Goal: Task Accomplishment & Management: Use online tool/utility

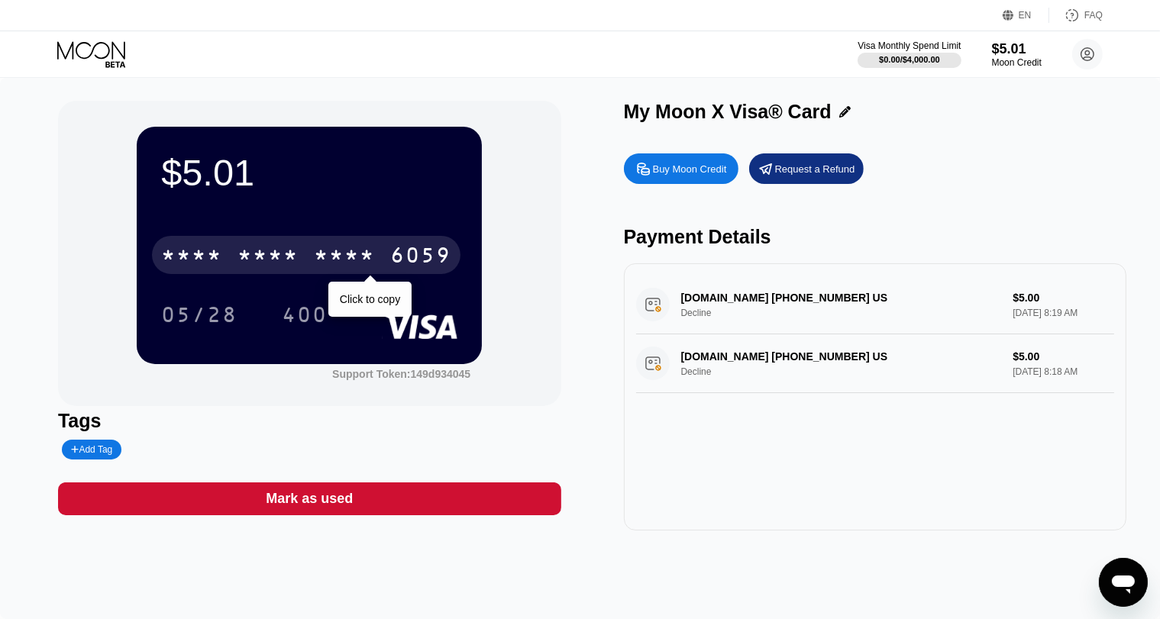
click at [409, 262] on div "6059" at bounding box center [420, 257] width 61 height 24
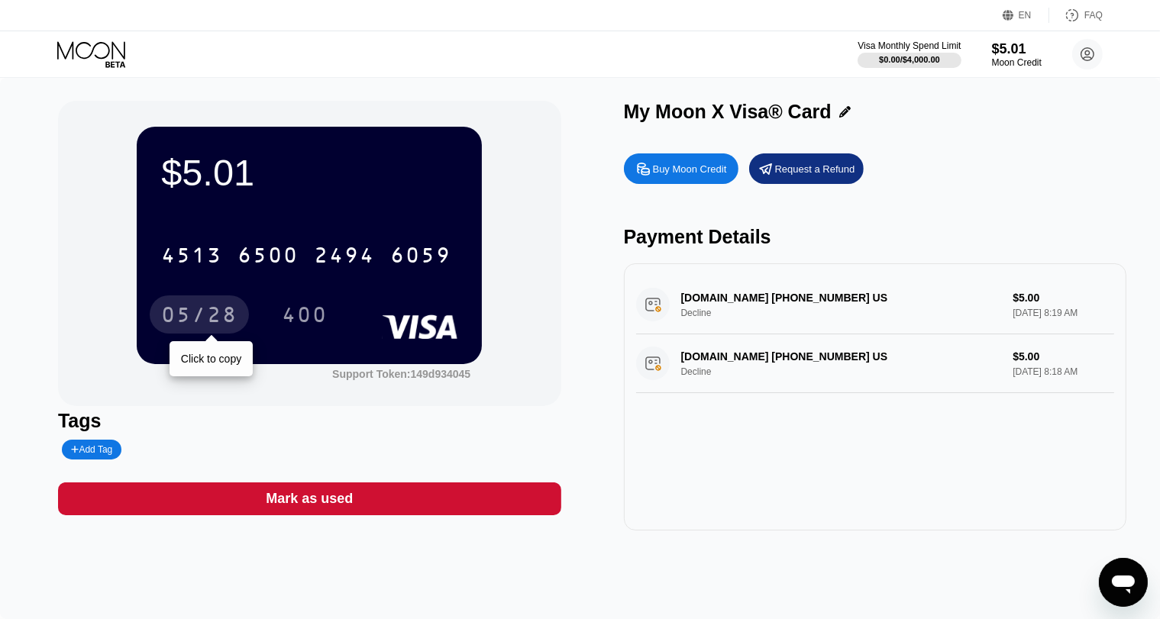
click at [215, 312] on div "05/28" at bounding box center [199, 317] width 76 height 24
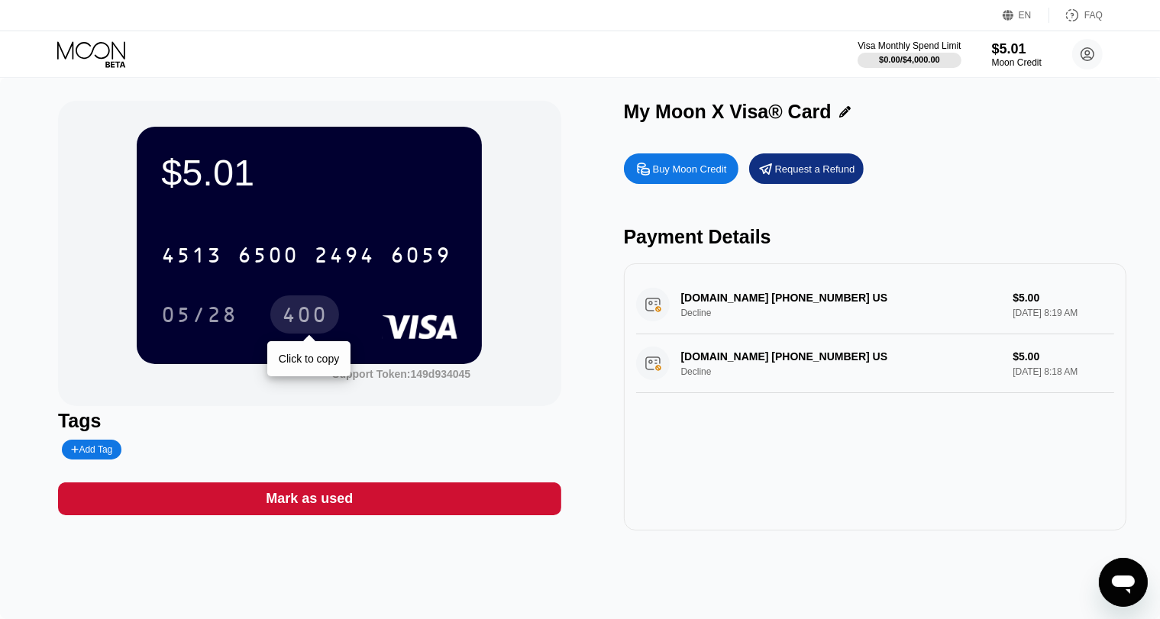
click at [308, 326] on div "400" at bounding box center [305, 317] width 46 height 24
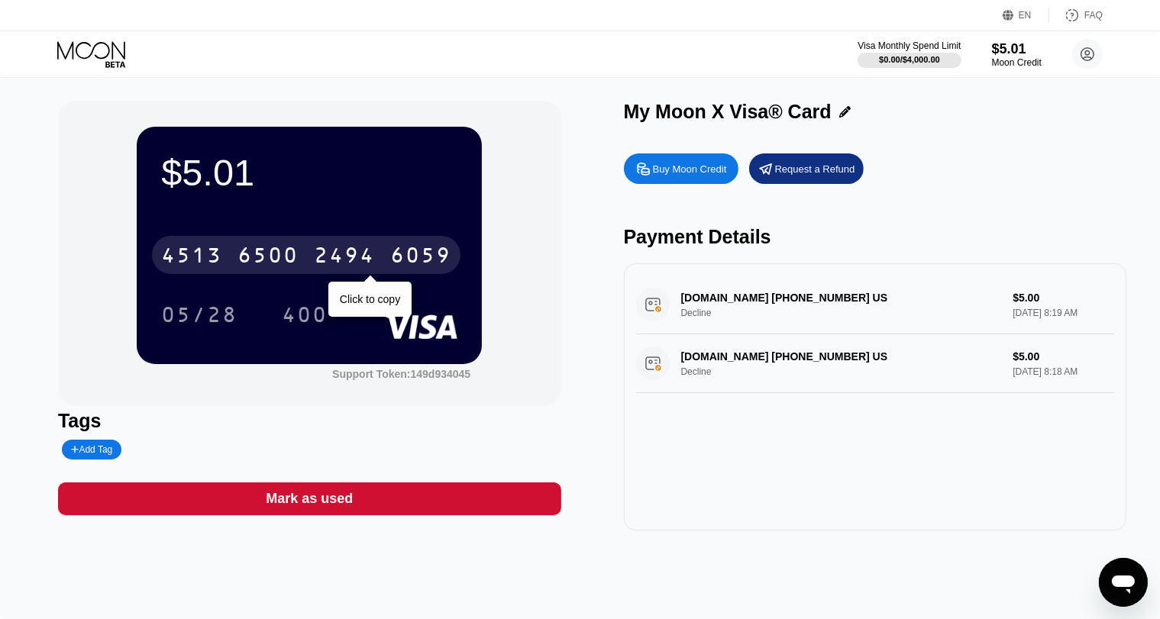
click at [360, 256] on div "2494" at bounding box center [344, 257] width 61 height 24
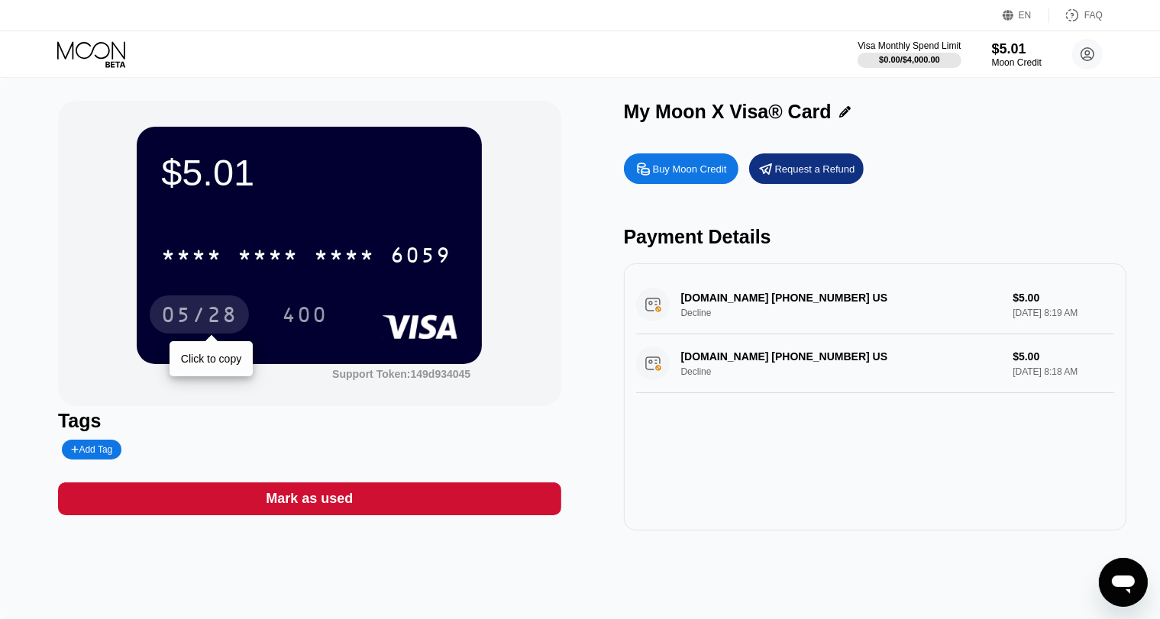
click at [211, 318] on div "05/28" at bounding box center [199, 317] width 76 height 24
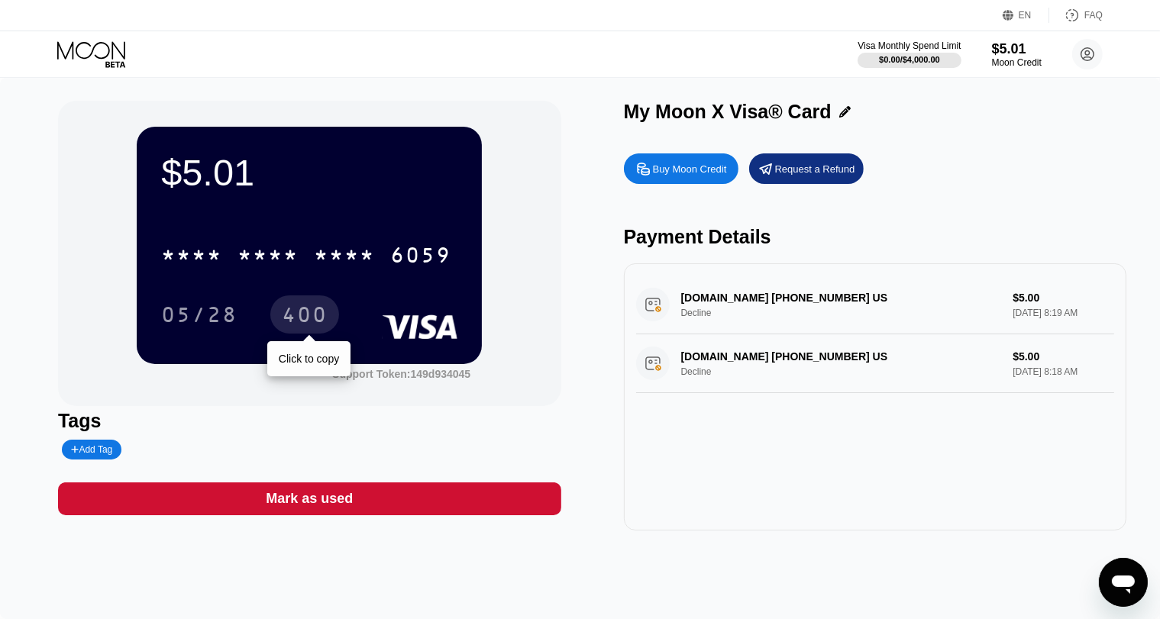
click at [302, 318] on div "400" at bounding box center [305, 317] width 46 height 24
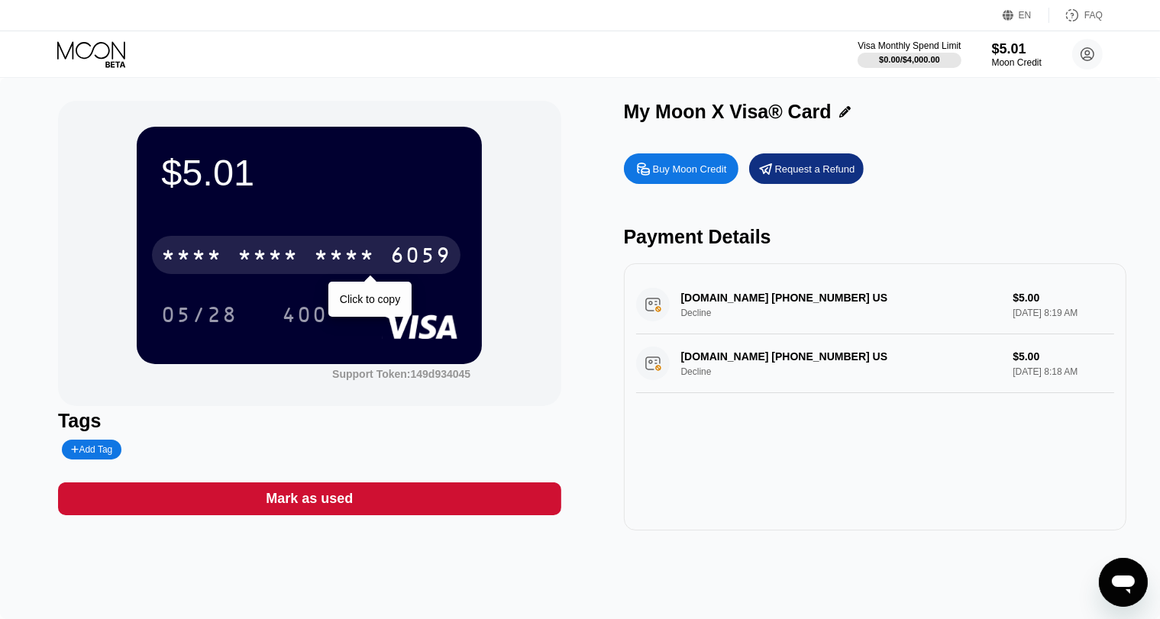
click at [361, 253] on div "* * * *" at bounding box center [344, 257] width 61 height 24
